Goal: Task Accomplishment & Management: Manage account settings

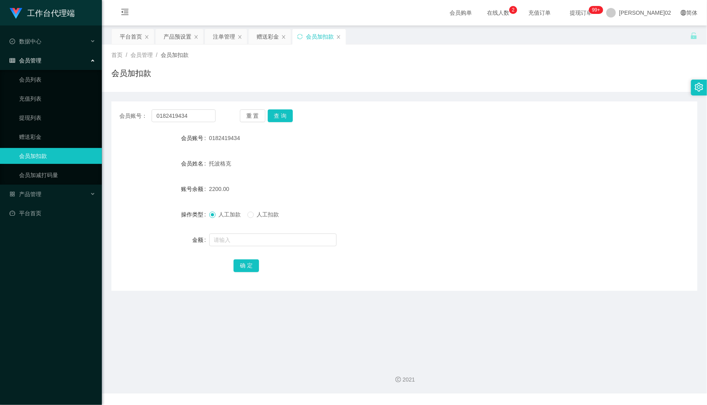
click at [212, 102] on div "会员账号： 0182419434 重 置 查 询 会员账号 0182419434 会员姓名 托波格克 账号余额 2200.00 操作类型 人工加款 人工扣款 …" at bounding box center [404, 195] width 586 height 189
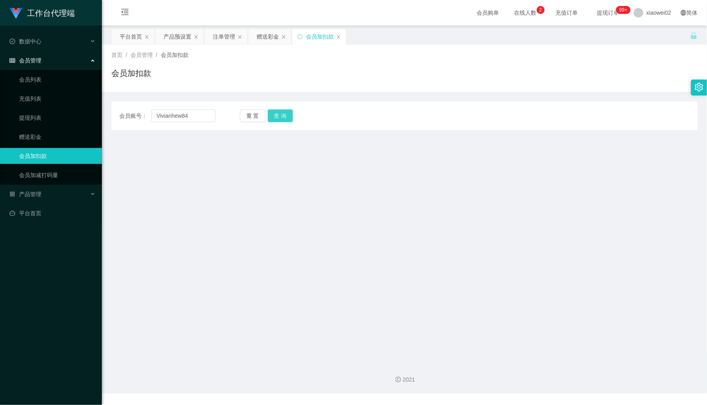
type input "Vivianhew84"
click at [277, 120] on button "查 询" at bounding box center [280, 115] width 25 height 13
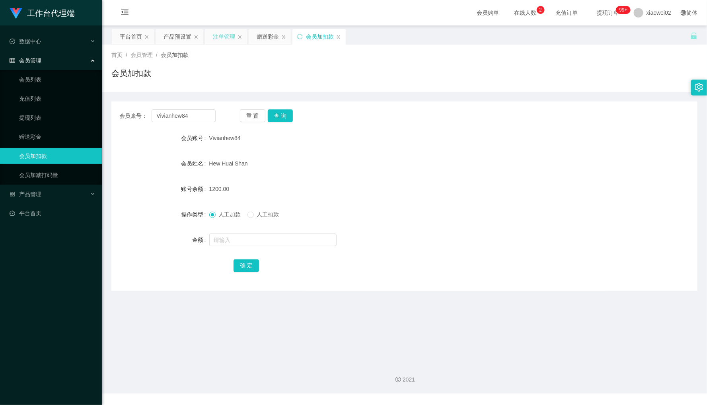
click at [224, 35] on div "注单管理" at bounding box center [224, 36] width 22 height 15
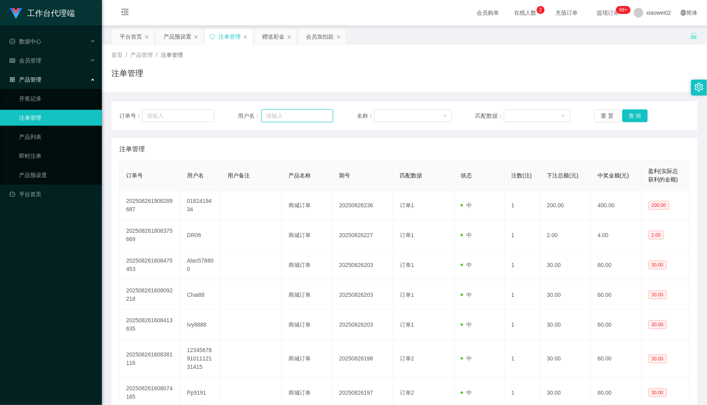
click at [322, 116] on input "text" at bounding box center [297, 115] width 72 height 13
paste input "Vivianhew84"
type input "Vivianhew84"
click at [623, 109] on div "订单号： 用户名： Vivianhew84 名称： 匹配数据： 重 置 查 询" at bounding box center [404, 115] width 586 height 29
click at [628, 114] on button "查 询" at bounding box center [634, 115] width 25 height 13
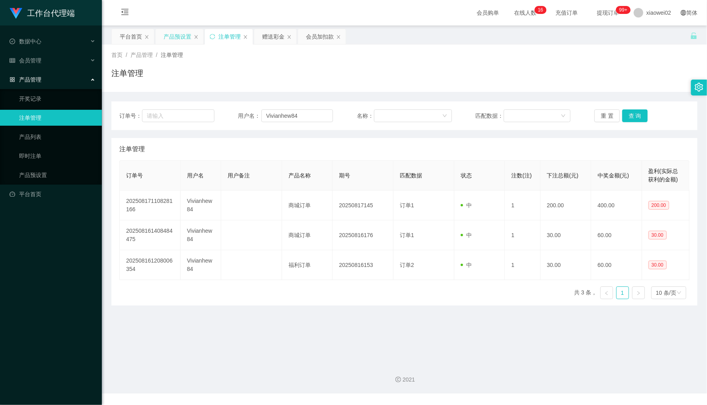
click at [185, 34] on div "产品预设置" at bounding box center [178, 36] width 28 height 15
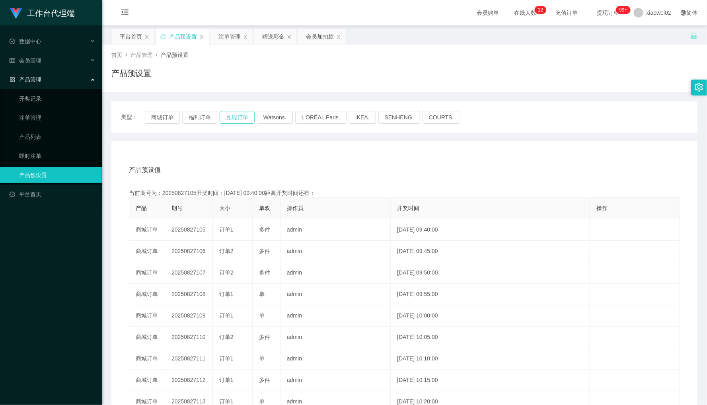
click at [234, 113] on button "兑现订单" at bounding box center [237, 117] width 35 height 13
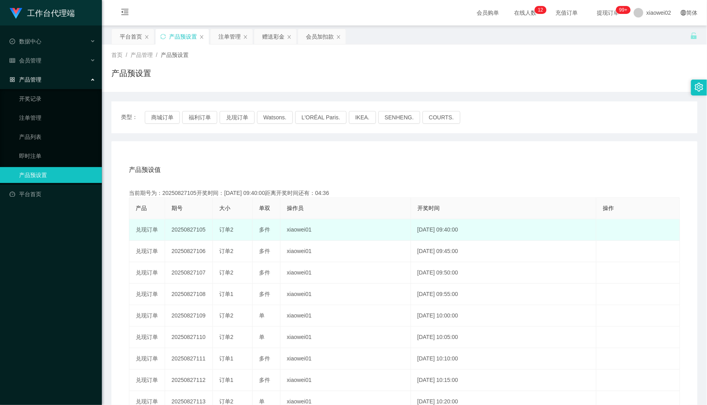
click at [187, 228] on td "20250827105" at bounding box center [189, 229] width 48 height 21
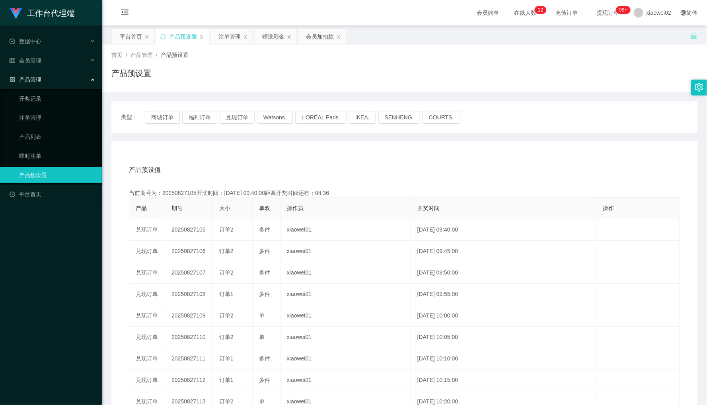
copy td "20250827105"
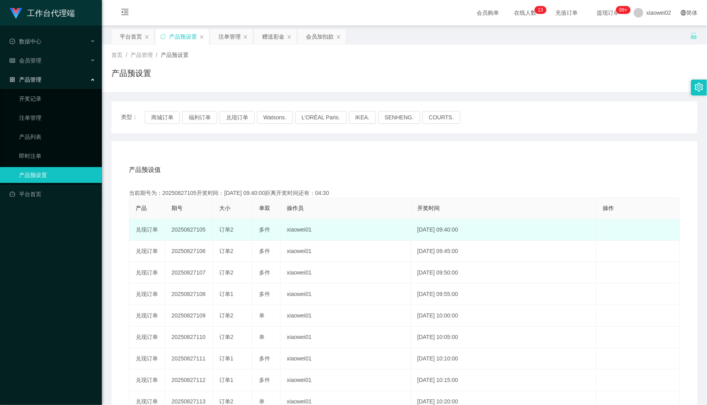
click at [231, 235] on td "订单2" at bounding box center [233, 229] width 40 height 21
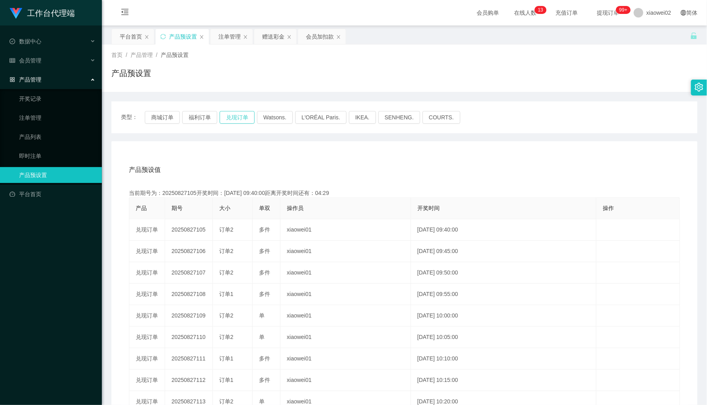
click at [240, 120] on button "兑现订单" at bounding box center [237, 117] width 35 height 13
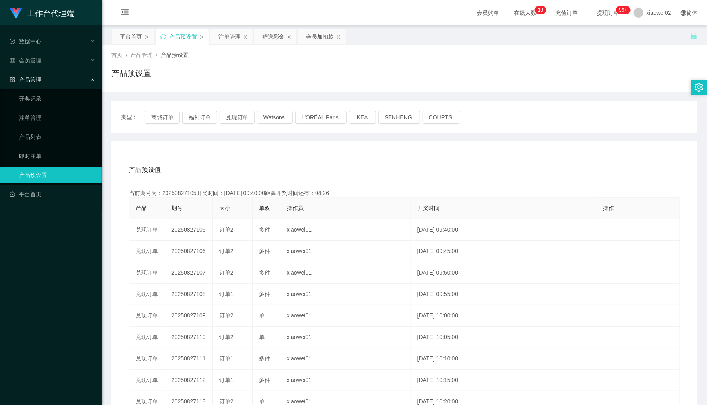
click at [309, 161] on div "产品预设值 添加期号" at bounding box center [404, 170] width 551 height 22
click at [238, 115] on button "兑现订单" at bounding box center [237, 117] width 35 height 13
click at [319, 189] on div "当前期号为：20250827105开奖时间：[DATE] 09:40:00距离开奖时间还有：" at bounding box center [404, 193] width 551 height 8
click at [233, 32] on div "注单管理" at bounding box center [229, 36] width 22 height 15
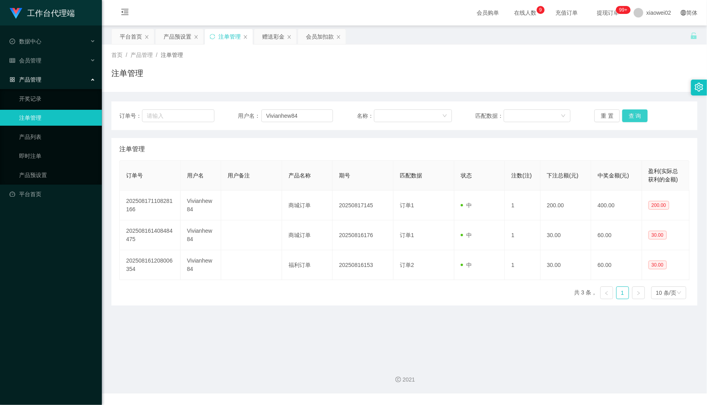
click at [637, 121] on button "查 询" at bounding box center [634, 115] width 25 height 13
click at [637, 118] on button "查 询" at bounding box center [634, 115] width 25 height 13
click at [637, 118] on div "重 置 查 询" at bounding box center [642, 115] width 95 height 13
click at [637, 118] on button "查 询" at bounding box center [634, 115] width 25 height 13
click at [637, 118] on button "查 询" at bounding box center [639, 115] width 34 height 13
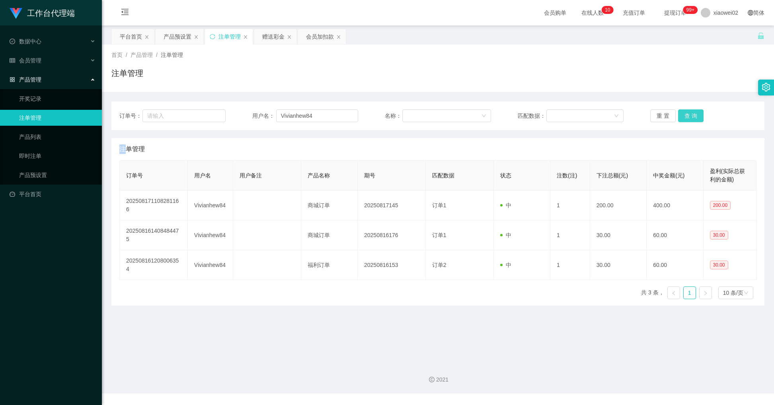
click at [697, 116] on button "查 询" at bounding box center [690, 115] width 25 height 13
click at [697, 116] on div "重 置 查 询" at bounding box center [703, 115] width 106 height 13
click at [697, 116] on button "查 询" at bounding box center [690, 115] width 25 height 13
click at [697, 116] on div "重 置 查 询" at bounding box center [703, 115] width 106 height 13
click at [697, 116] on button "查 询" at bounding box center [690, 115] width 25 height 13
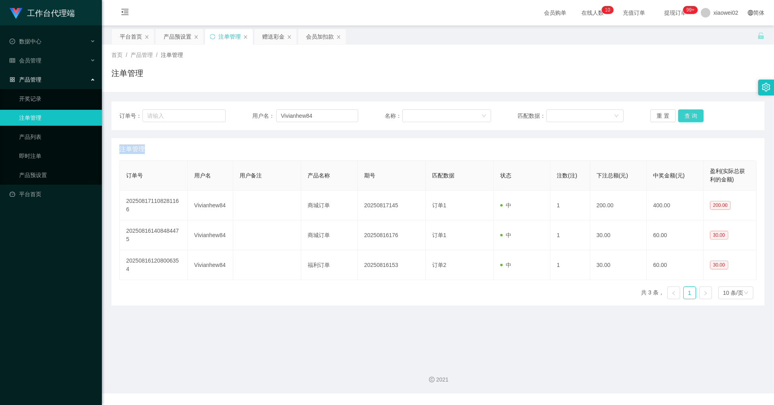
click at [694, 116] on button "查 询" at bounding box center [690, 115] width 25 height 13
click at [694, 116] on div "重 置 查 询" at bounding box center [703, 115] width 106 height 13
click at [694, 116] on button "查 询" at bounding box center [690, 115] width 25 height 13
click at [694, 116] on div "重 置 查 询" at bounding box center [703, 115] width 106 height 13
click at [694, 116] on button "查 询" at bounding box center [690, 115] width 25 height 13
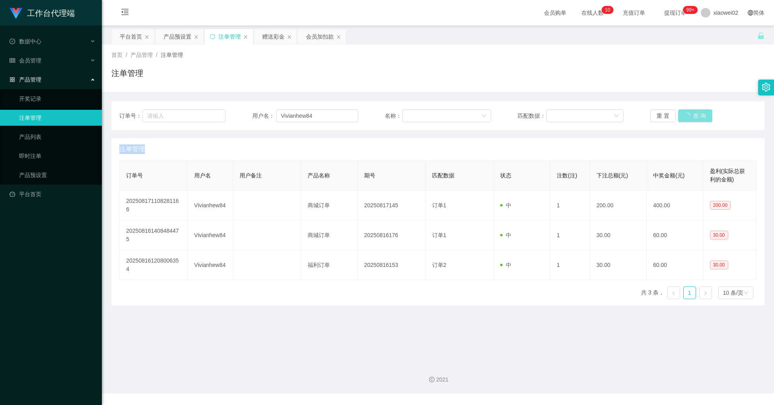
click at [693, 114] on div "重 置 查 询" at bounding box center [703, 115] width 106 height 13
click at [678, 115] on button "查 询" at bounding box center [690, 115] width 25 height 13
click at [677, 115] on div "重 置 查 询" at bounding box center [703, 115] width 106 height 13
click at [678, 115] on button "查 询" at bounding box center [690, 115] width 25 height 13
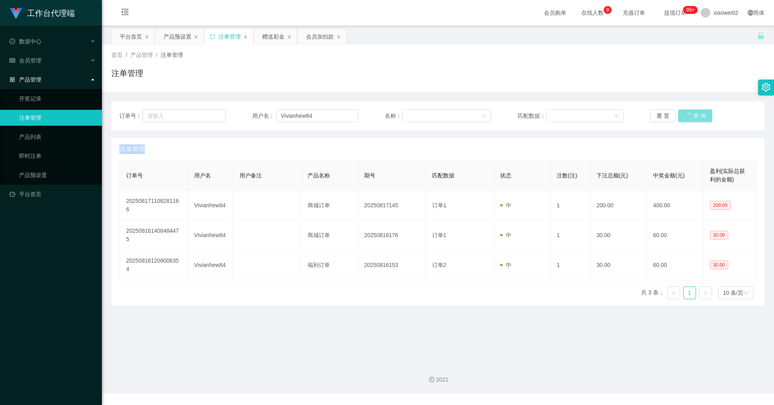
click at [677, 115] on div "重 置 查 询" at bounding box center [703, 115] width 106 height 13
drag, startPoint x: 331, startPoint y: 118, endPoint x: 201, endPoint y: 120, distance: 129.3
click at [201, 120] on div "订单号： 用户名： Vivianhew84 名称： 匹配数据： 重 置 查 询" at bounding box center [437, 115] width 637 height 13
click at [311, 33] on div "会员加扣款" at bounding box center [320, 36] width 28 height 15
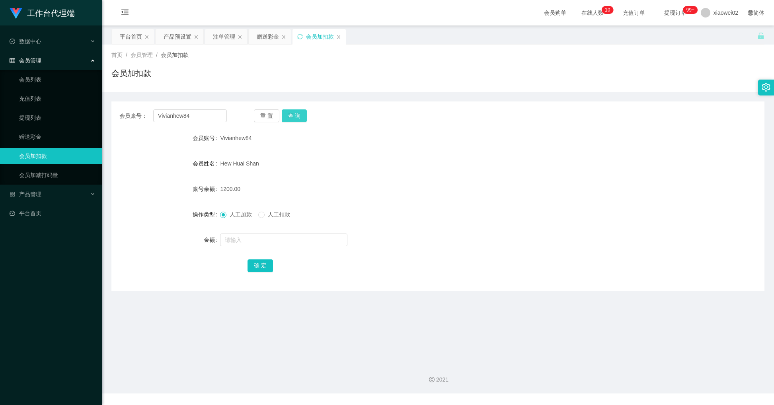
click at [294, 115] on button "查 询" at bounding box center [294, 115] width 25 height 13
click at [294, 115] on div "重 置 查 询" at bounding box center [307, 115] width 107 height 13
click at [294, 115] on button "查 询" at bounding box center [294, 115] width 25 height 13
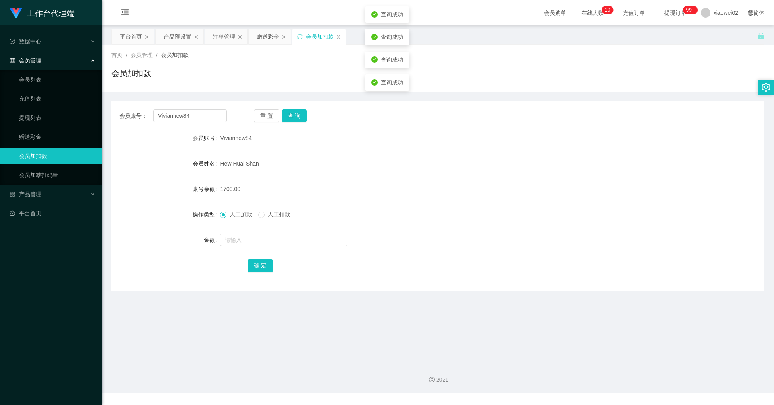
drag, startPoint x: 348, startPoint y: 109, endPoint x: 337, endPoint y: 111, distance: 11.5
click at [348, 109] on div "会员账号： Vivianhew84 重 置 查 询 会员账号 Vivianhew84 会员姓名 [PERSON_NAME] Shan 账号余额 1700.00…" at bounding box center [437, 195] width 653 height 189
click at [294, 113] on button "查 询" at bounding box center [294, 115] width 25 height 13
click at [294, 113] on div "重 置 查 询" at bounding box center [307, 115] width 107 height 13
drag, startPoint x: 294, startPoint y: 113, endPoint x: 247, endPoint y: 76, distance: 60.4
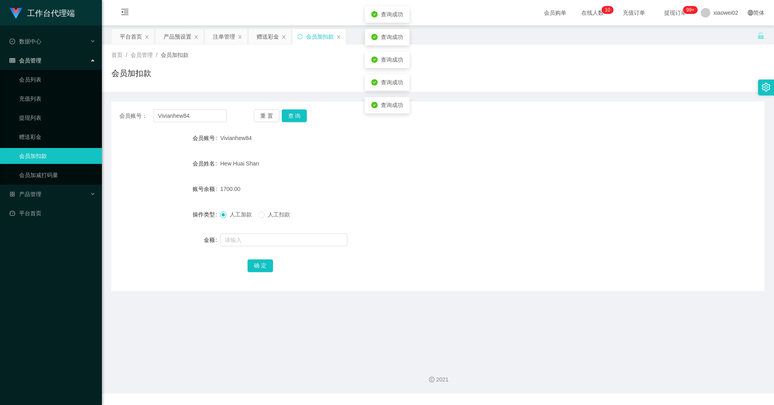
click at [355, 97] on div "会员账号： Vivianhew84 重 置 查 询 会员账号 Vivianhew84 会员姓名 [PERSON_NAME] Shan 账号余额 1700.00…" at bounding box center [437, 191] width 653 height 199
click at [265, 73] on div "会员加扣款" at bounding box center [437, 76] width 653 height 18
click at [291, 112] on button "查 询" at bounding box center [294, 115] width 25 height 13
click at [216, 40] on div "注单管理" at bounding box center [224, 36] width 22 height 15
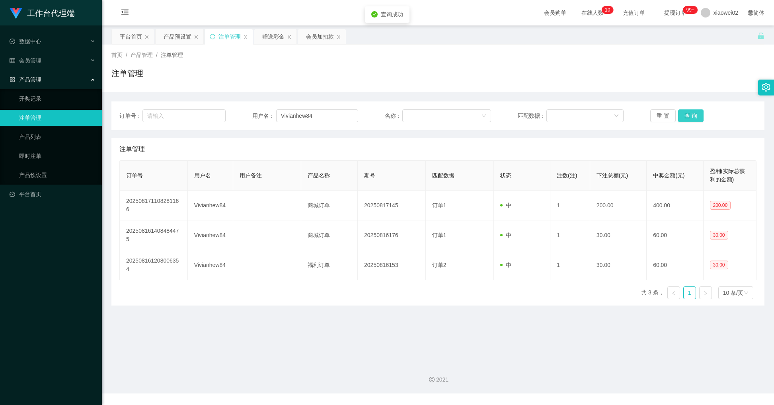
click at [686, 119] on button "查 询" at bounding box center [690, 115] width 25 height 13
drag, startPoint x: 660, startPoint y: 76, endPoint x: 684, endPoint y: 2, distance: 77.0
click at [661, 73] on div "注单管理" at bounding box center [437, 76] width 653 height 18
click at [696, 114] on button "查 询" at bounding box center [690, 115] width 25 height 13
click at [696, 114] on div "重 置 查 询" at bounding box center [703, 115] width 106 height 13
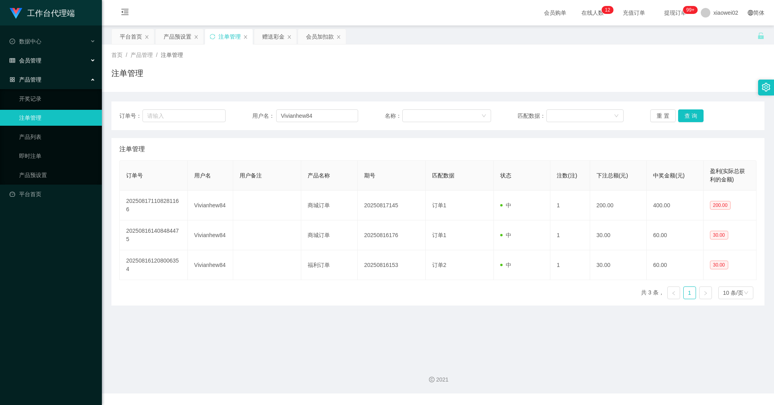
click at [52, 64] on div "会员管理" at bounding box center [51, 61] width 102 height 16
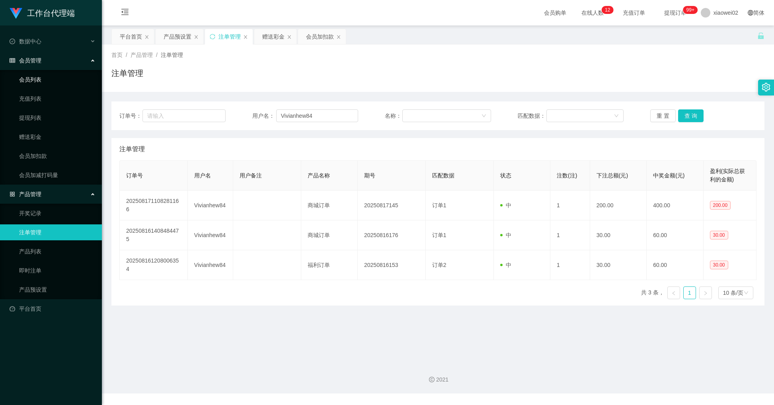
click at [47, 78] on link "会员列表" at bounding box center [57, 80] width 76 height 16
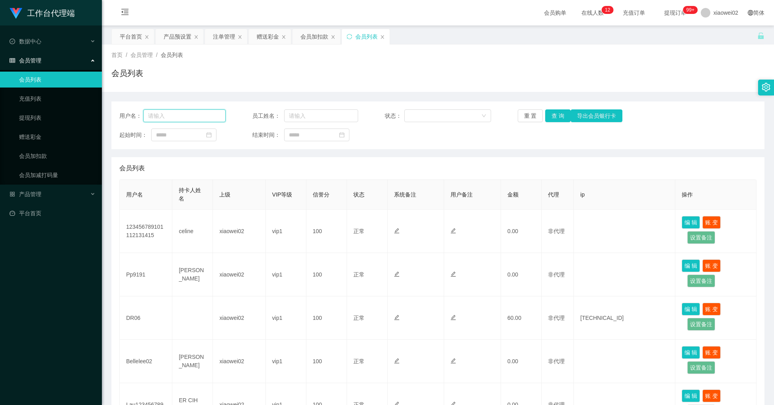
click at [194, 109] on input "text" at bounding box center [184, 115] width 82 height 13
paste input "Vivianhew84"
type input "Vivianhew84"
click at [566, 117] on button "查 询" at bounding box center [557, 115] width 25 height 13
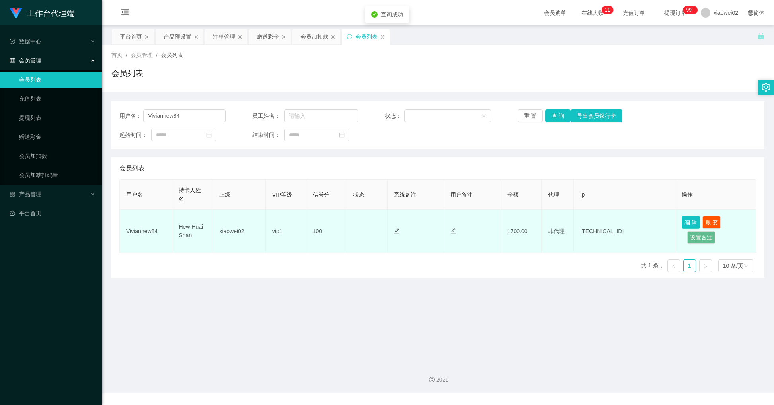
click at [687, 223] on button "编 辑" at bounding box center [691, 222] width 18 height 13
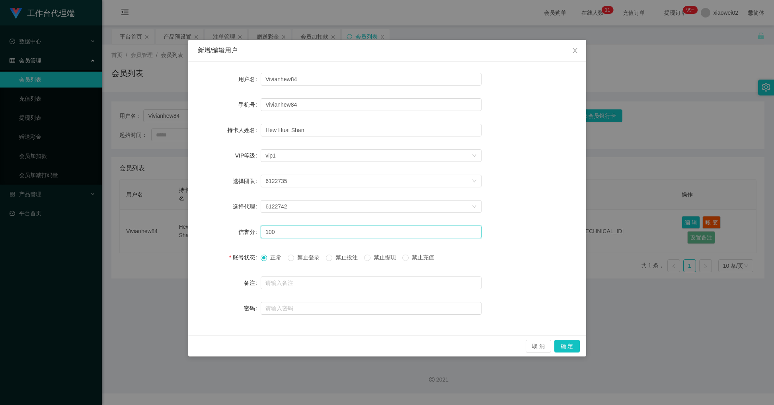
drag, startPoint x: 293, startPoint y: 232, endPoint x: 190, endPoint y: 240, distance: 103.3
click at [190, 240] on div "用户名 Vivianhew84 手机号 Vivianhew84 持卡人姓名 [PERSON_NAME] VIP等级 选择VIP等级 vip1 选择团队 612…" at bounding box center [387, 199] width 398 height 274
type input "80"
click at [570, 341] on button "确 定" at bounding box center [566, 346] width 25 height 13
